Goal: Transaction & Acquisition: Book appointment/travel/reservation

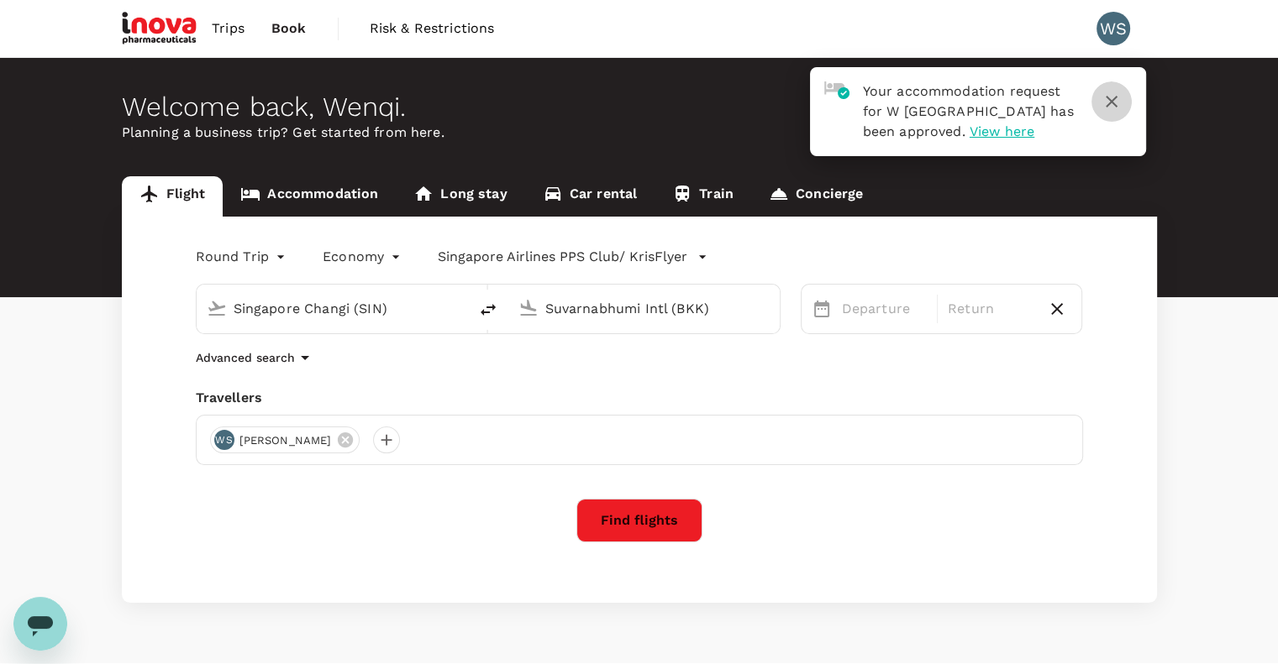
click at [1104, 100] on icon "button" at bounding box center [1111, 102] width 20 height 20
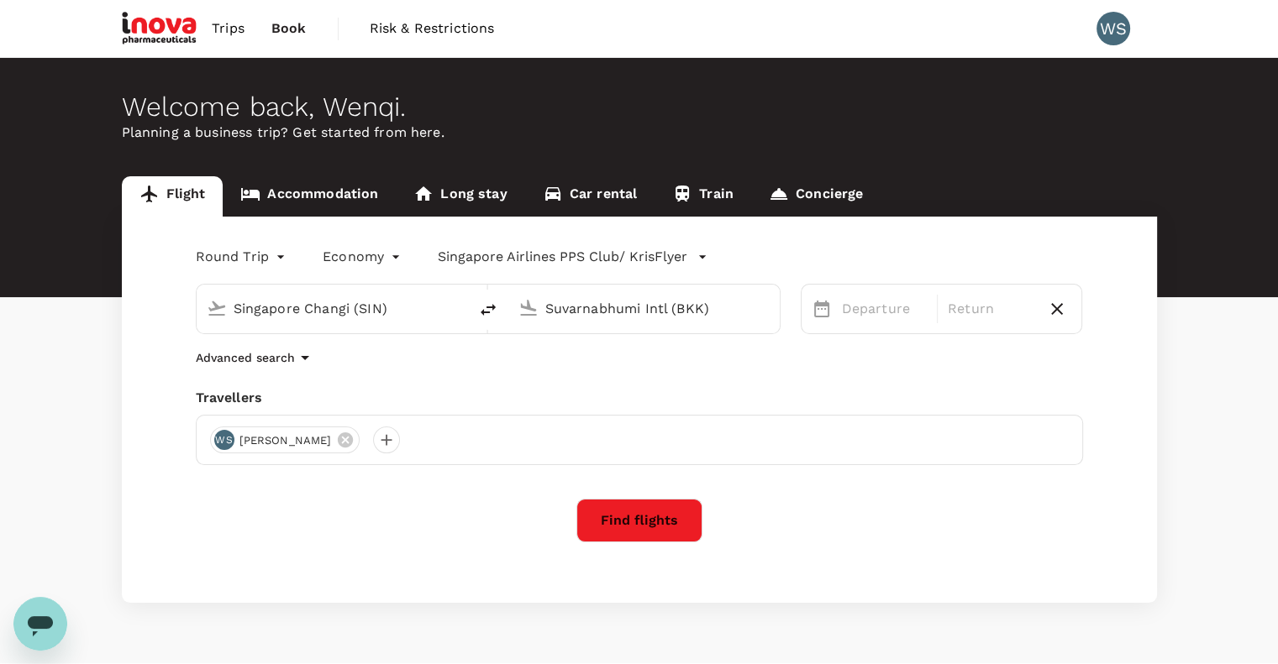
click at [600, 309] on input "Suvarnabhumi Intl (BKK)" at bounding box center [644, 309] width 199 height 26
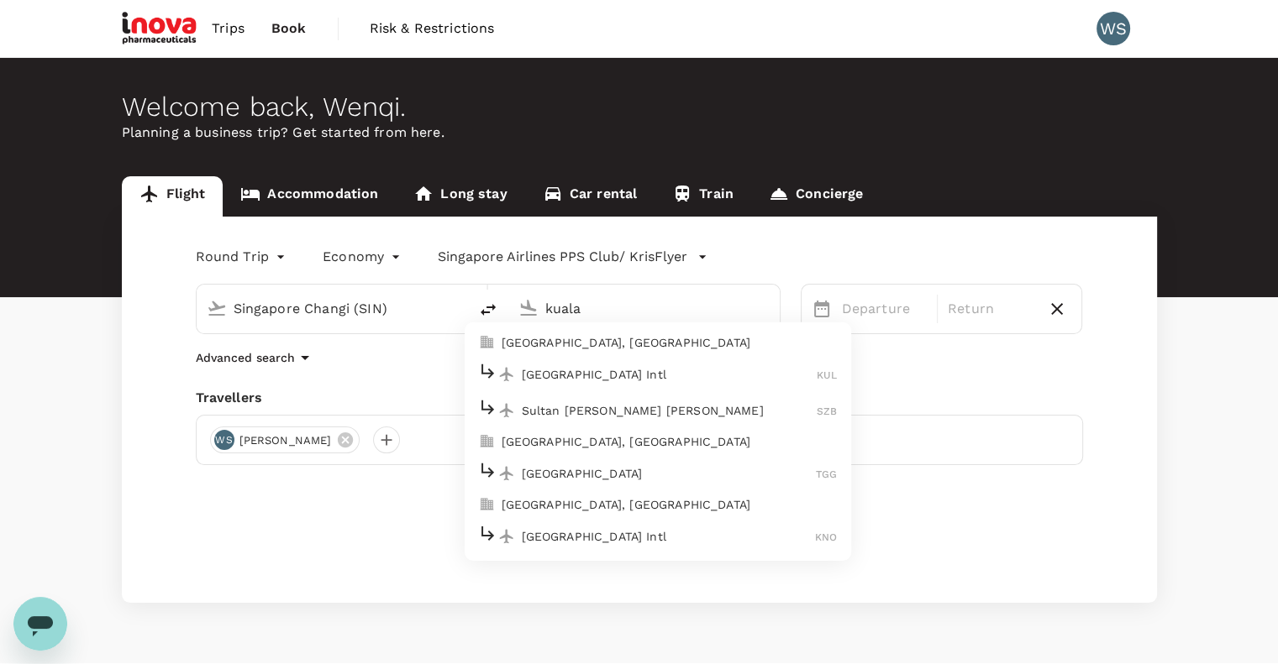
click at [622, 345] on p "[GEOGRAPHIC_DATA], [GEOGRAPHIC_DATA]" at bounding box center [669, 342] width 336 height 17
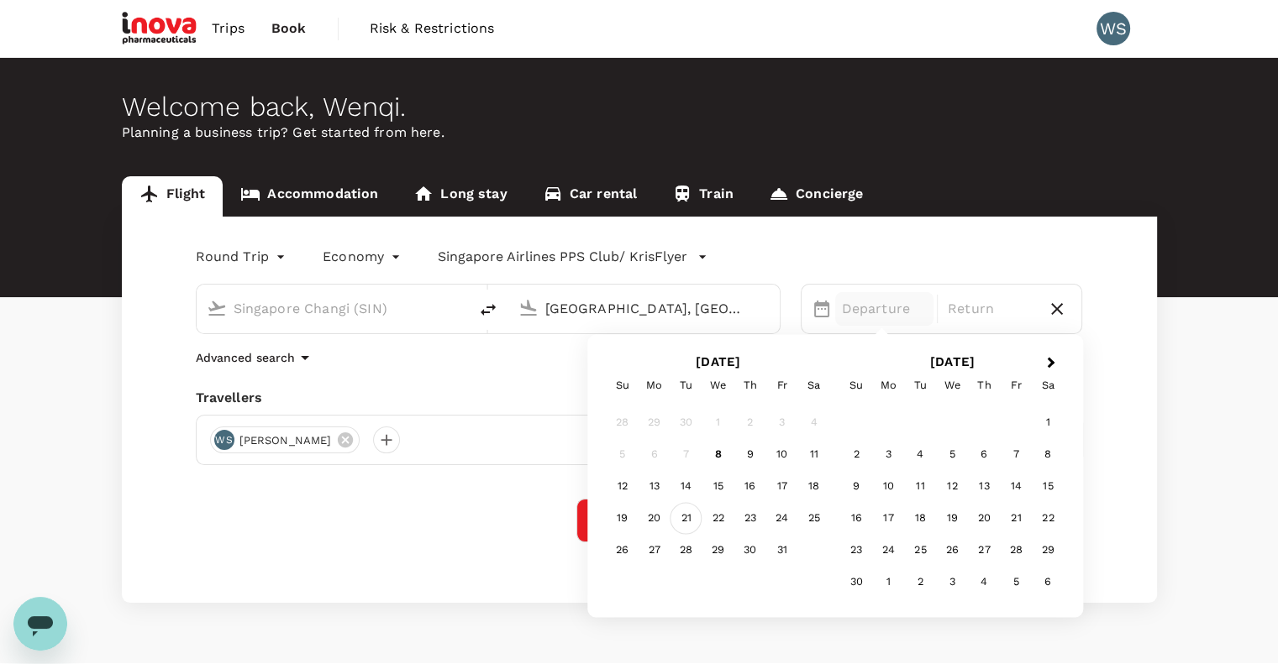
type input "[GEOGRAPHIC_DATA], [GEOGRAPHIC_DATA] (any)"
click at [689, 517] on div "21" at bounding box center [686, 519] width 32 height 32
click at [686, 522] on div "21" at bounding box center [686, 519] width 32 height 32
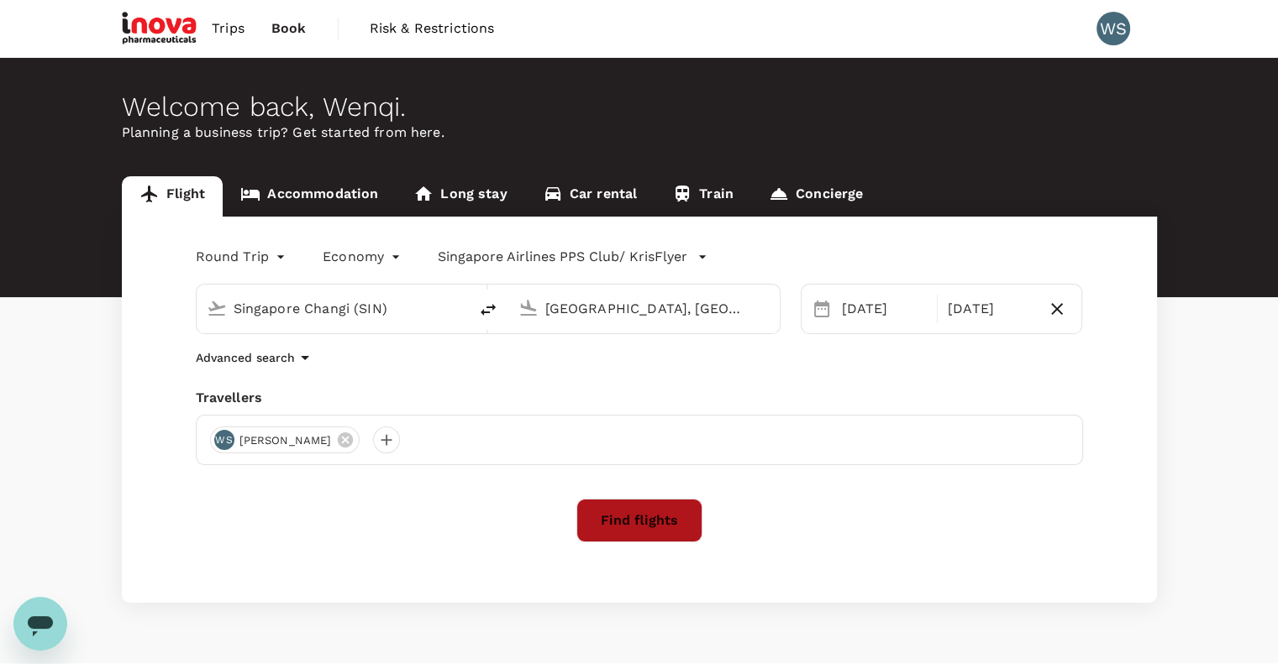
click at [640, 518] on button "Find flights" at bounding box center [639, 521] width 126 height 44
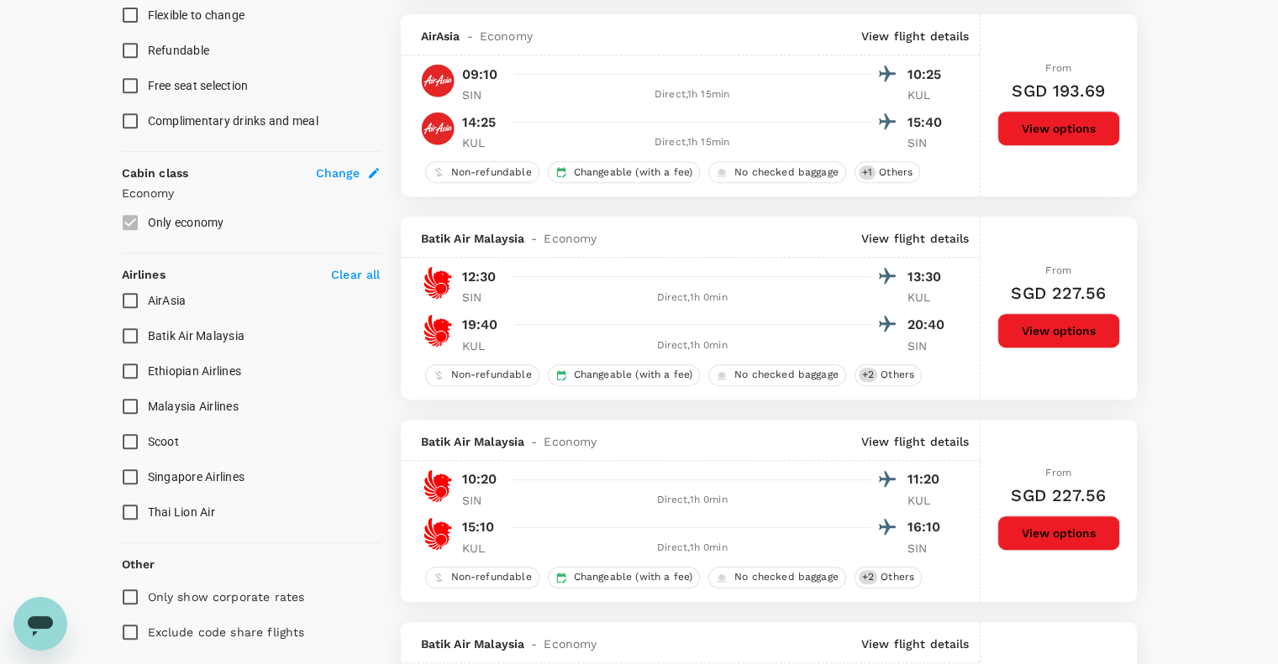
scroll to position [840, 0]
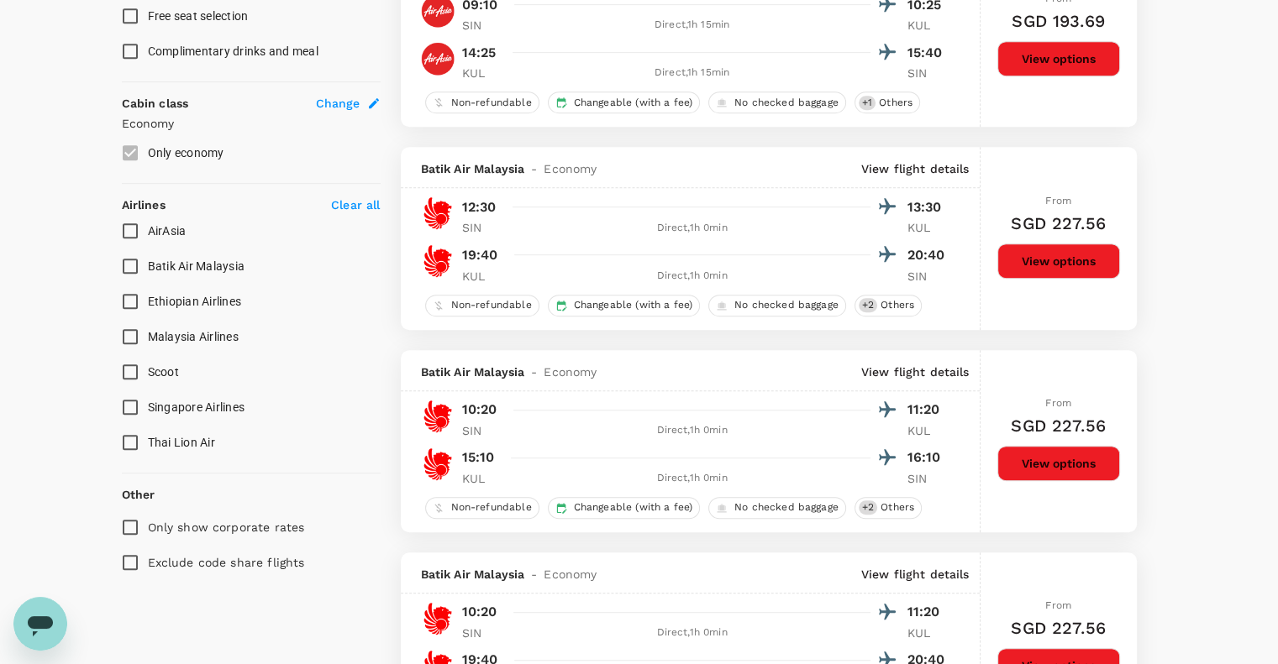
click at [151, 374] on span "Scoot" at bounding box center [163, 371] width 31 height 13
click at [148, 374] on input "Scoot" at bounding box center [130, 371] width 35 height 35
checkbox input "true"
click at [154, 402] on span "Singapore Airlines" at bounding box center [196, 407] width 97 height 13
click at [148, 402] on input "Singapore Airlines" at bounding box center [130, 407] width 35 height 35
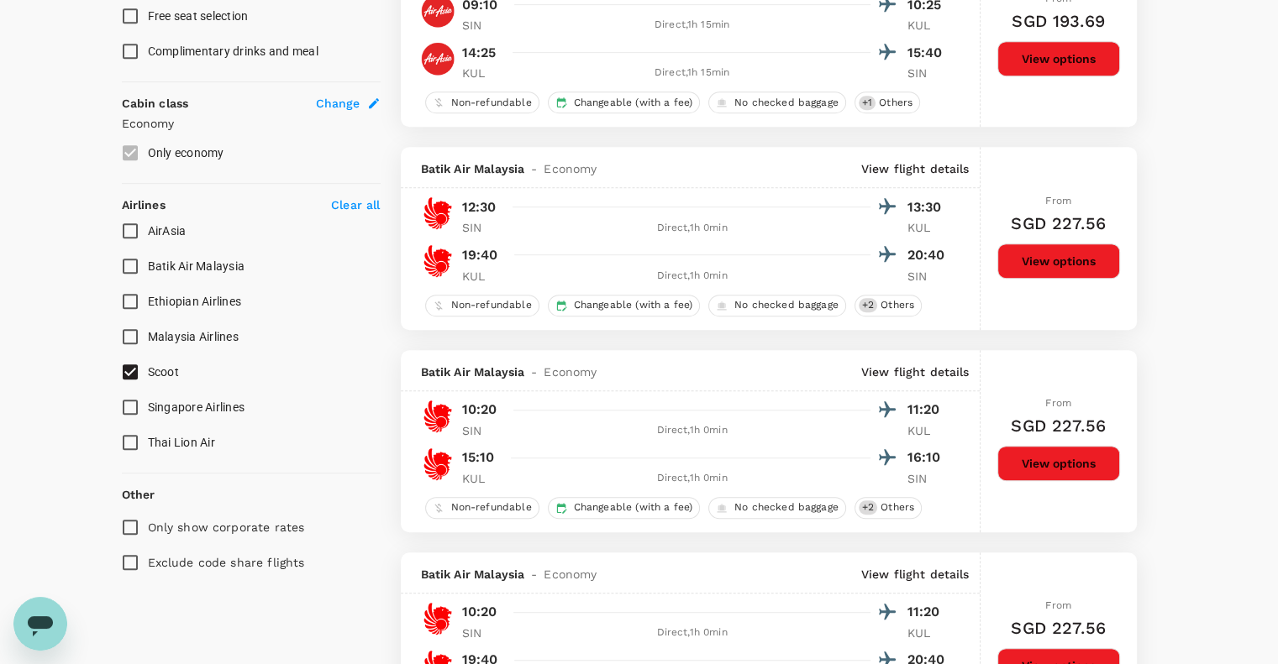
checkbox input "true"
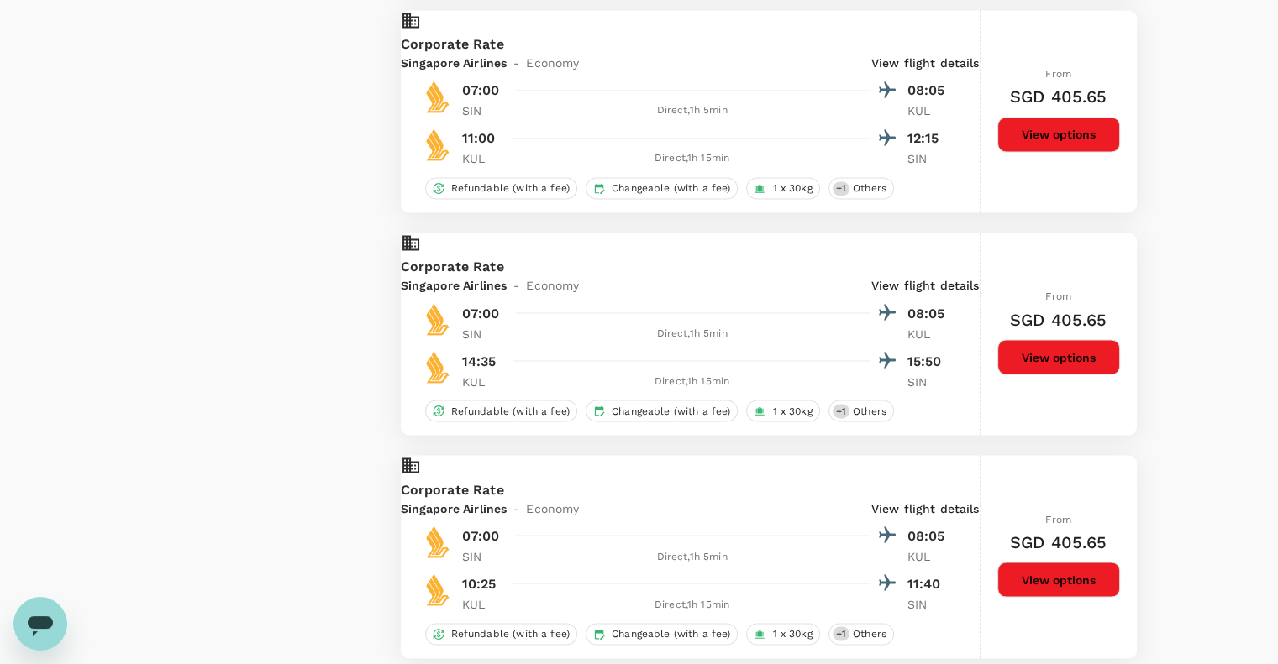
scroll to position [2856, 0]
